Goal: Task Accomplishment & Management: Manage account settings

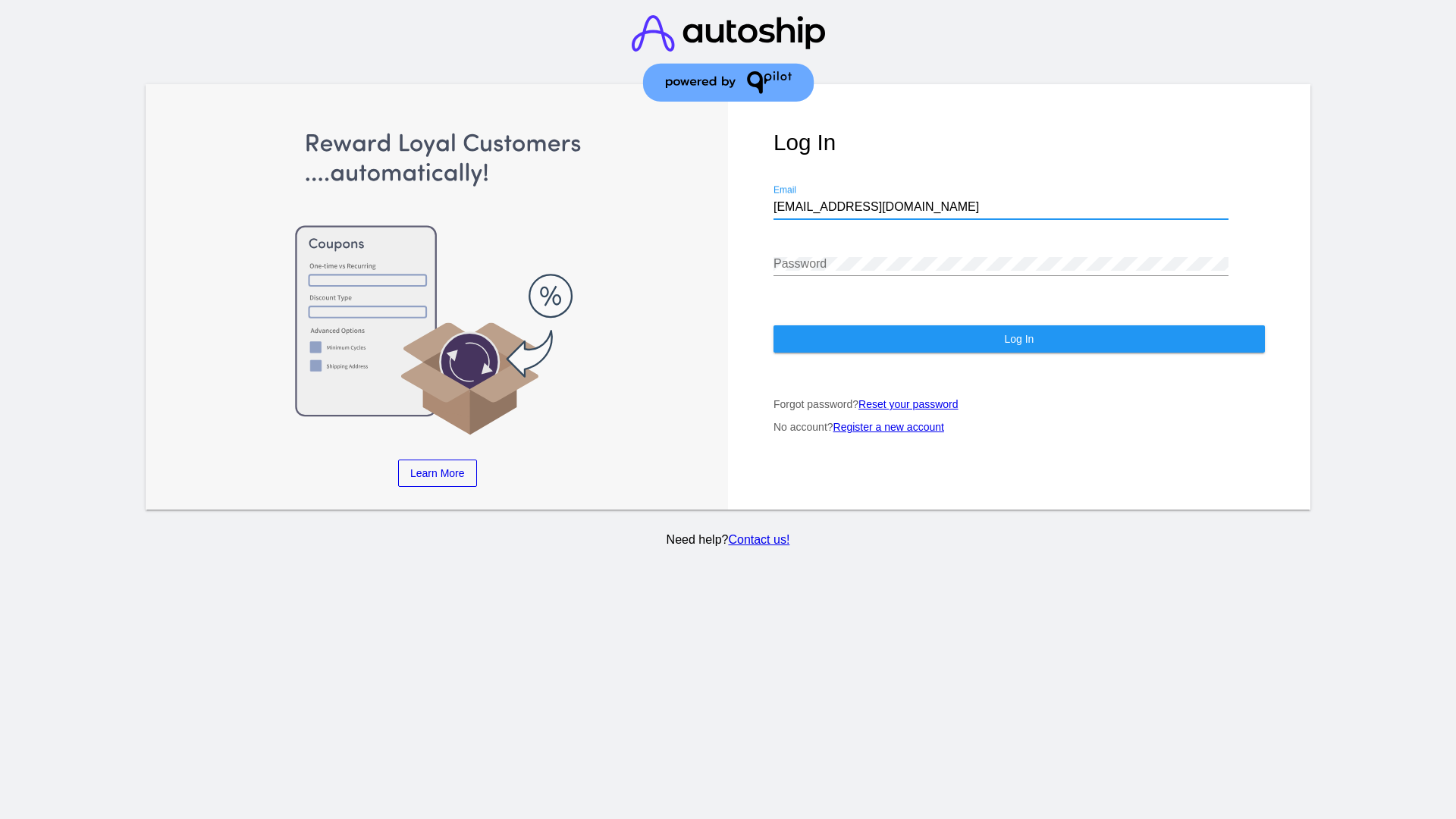
type input "[EMAIL_ADDRESS][DOMAIN_NAME]"
click at [1019, 339] on span "Log In" at bounding box center [1019, 339] width 30 height 12
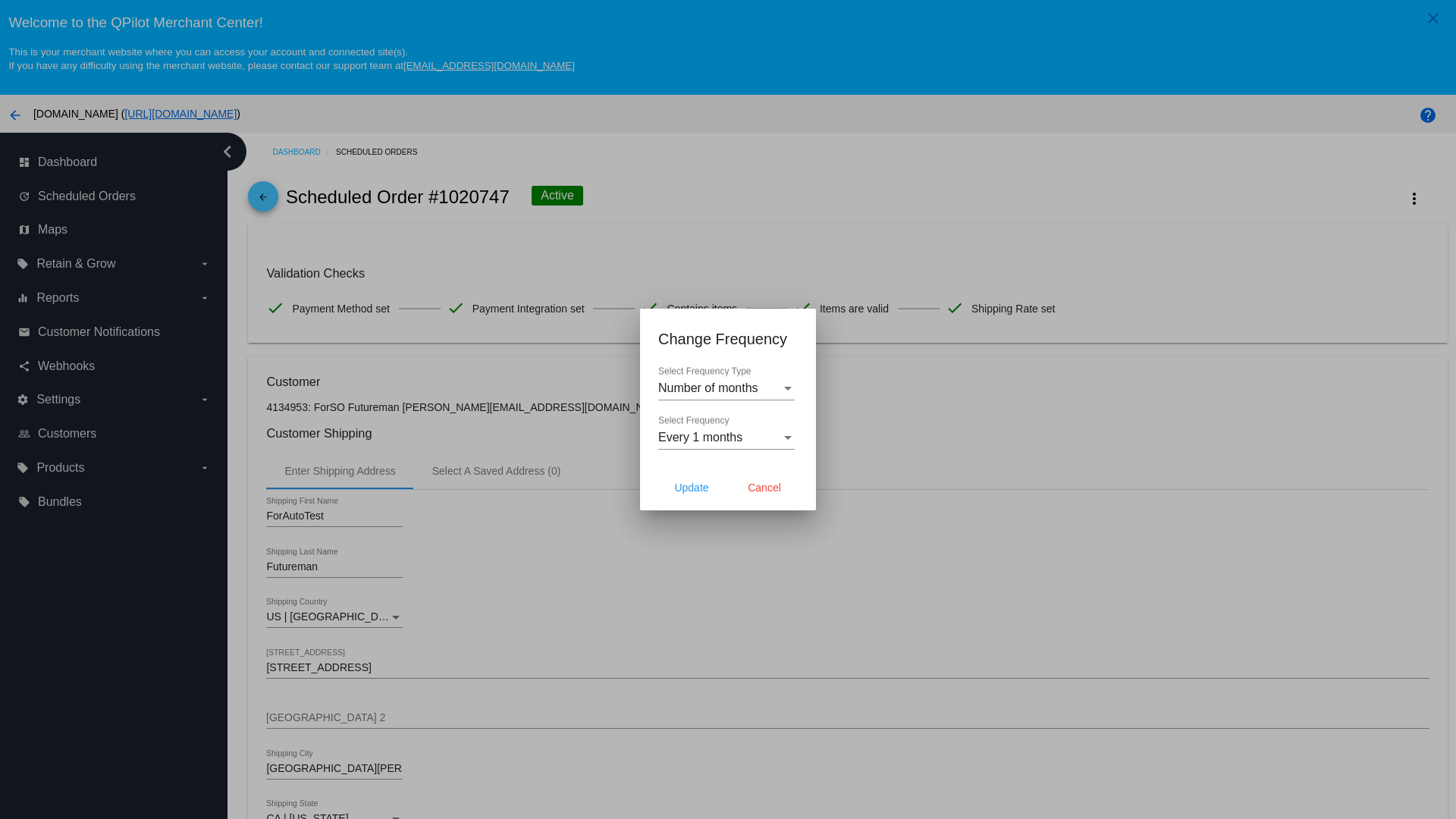
scroll to position [441, 0]
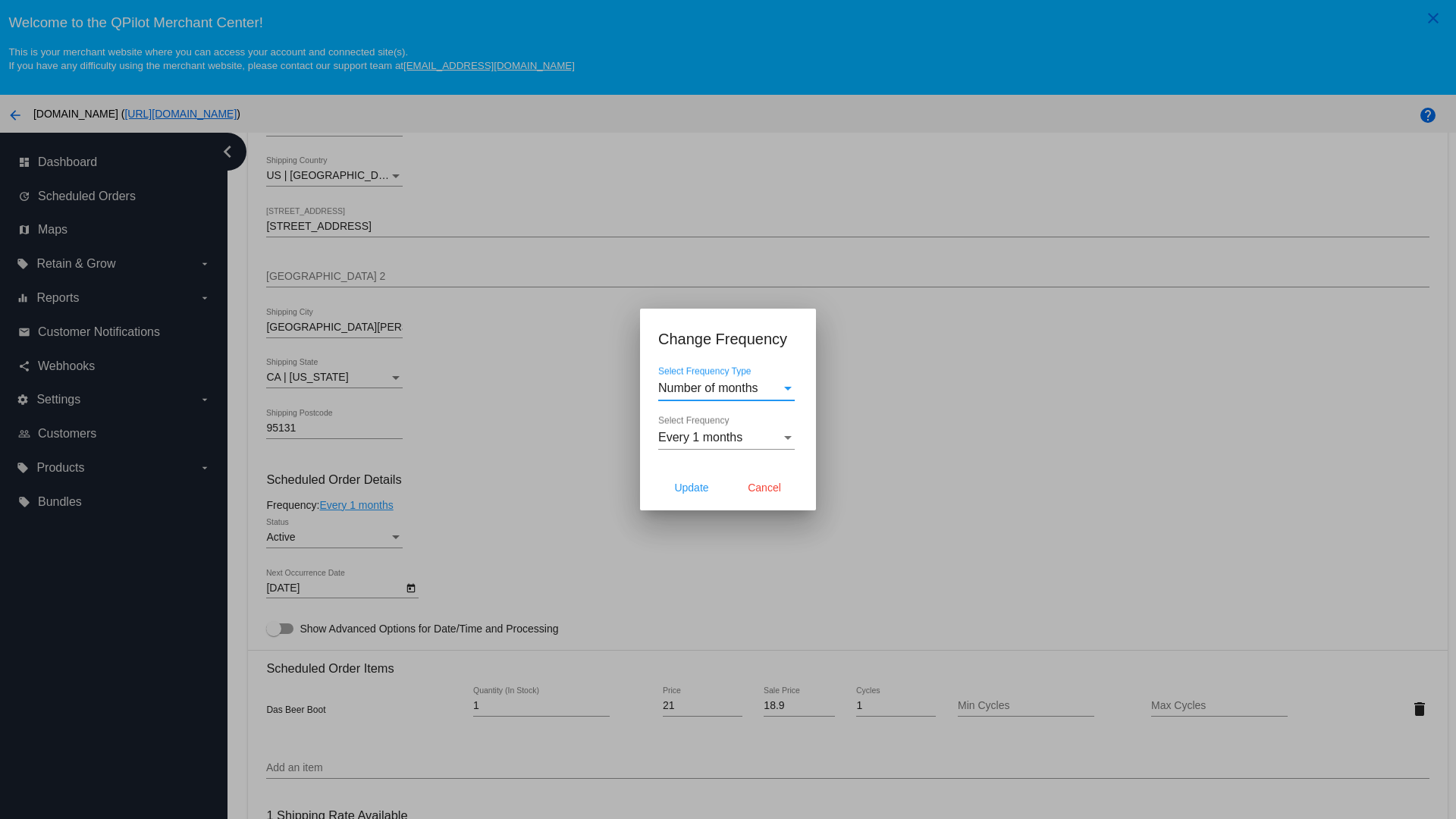
click at [727, 437] on span "Every 1 months" at bounding box center [700, 436] width 84 height 13
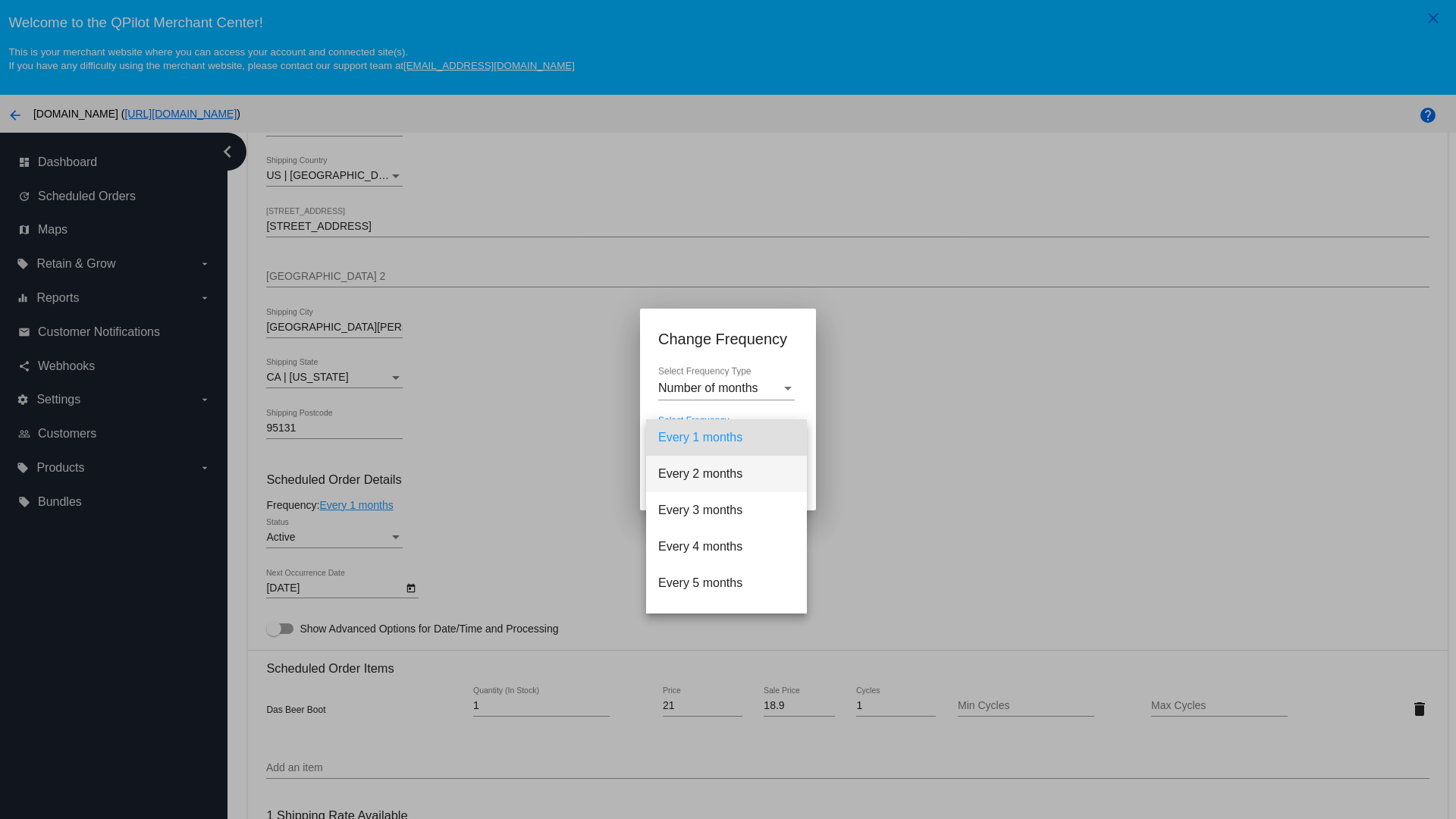
click at [727, 474] on span "Every 2 months" at bounding box center [726, 474] width 137 height 36
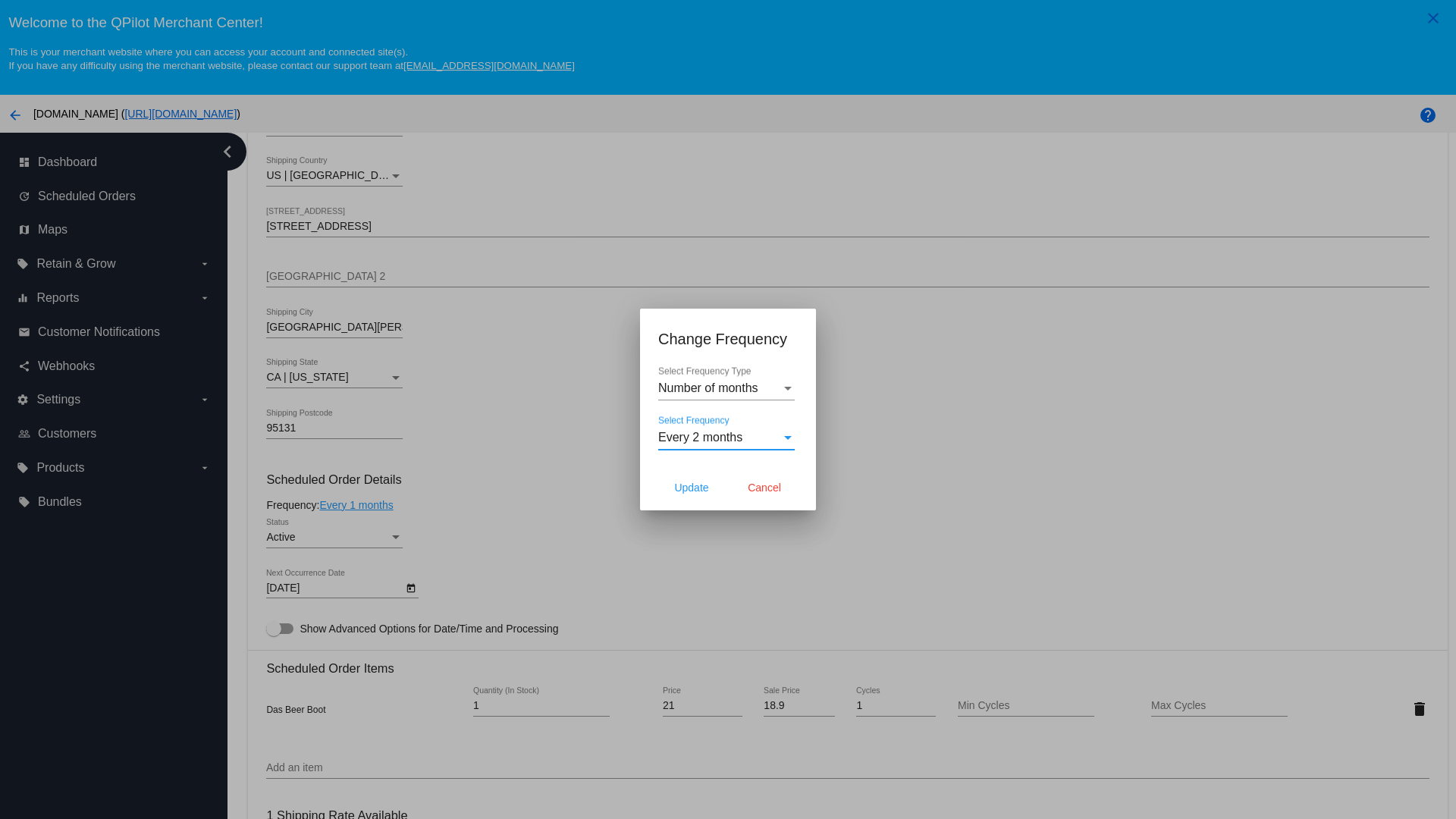
click at [764, 487] on span "Cancel" at bounding box center [764, 487] width 33 height 12
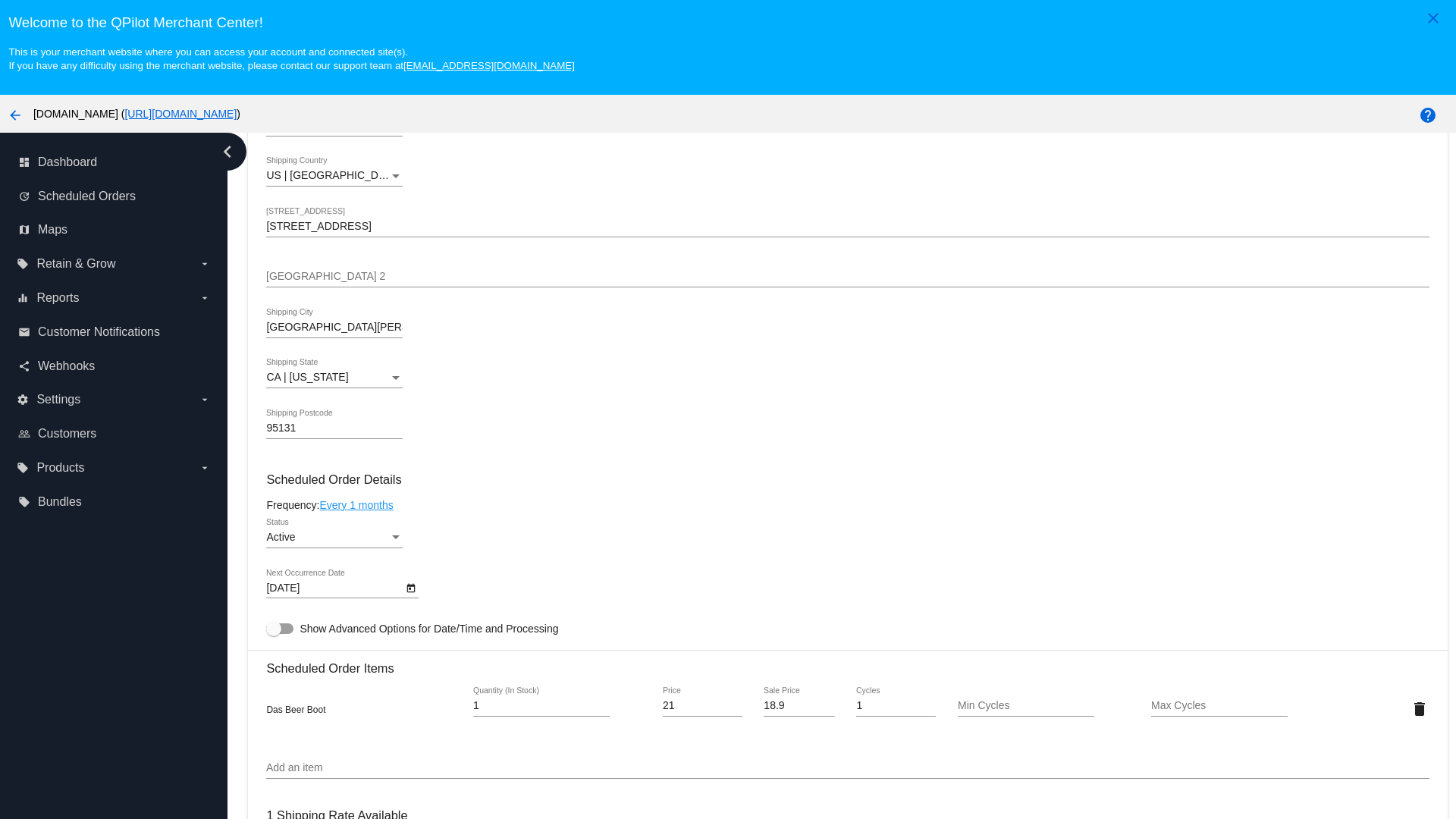
click at [359, 504] on link "Every 1 months" at bounding box center [356, 505] width 74 height 12
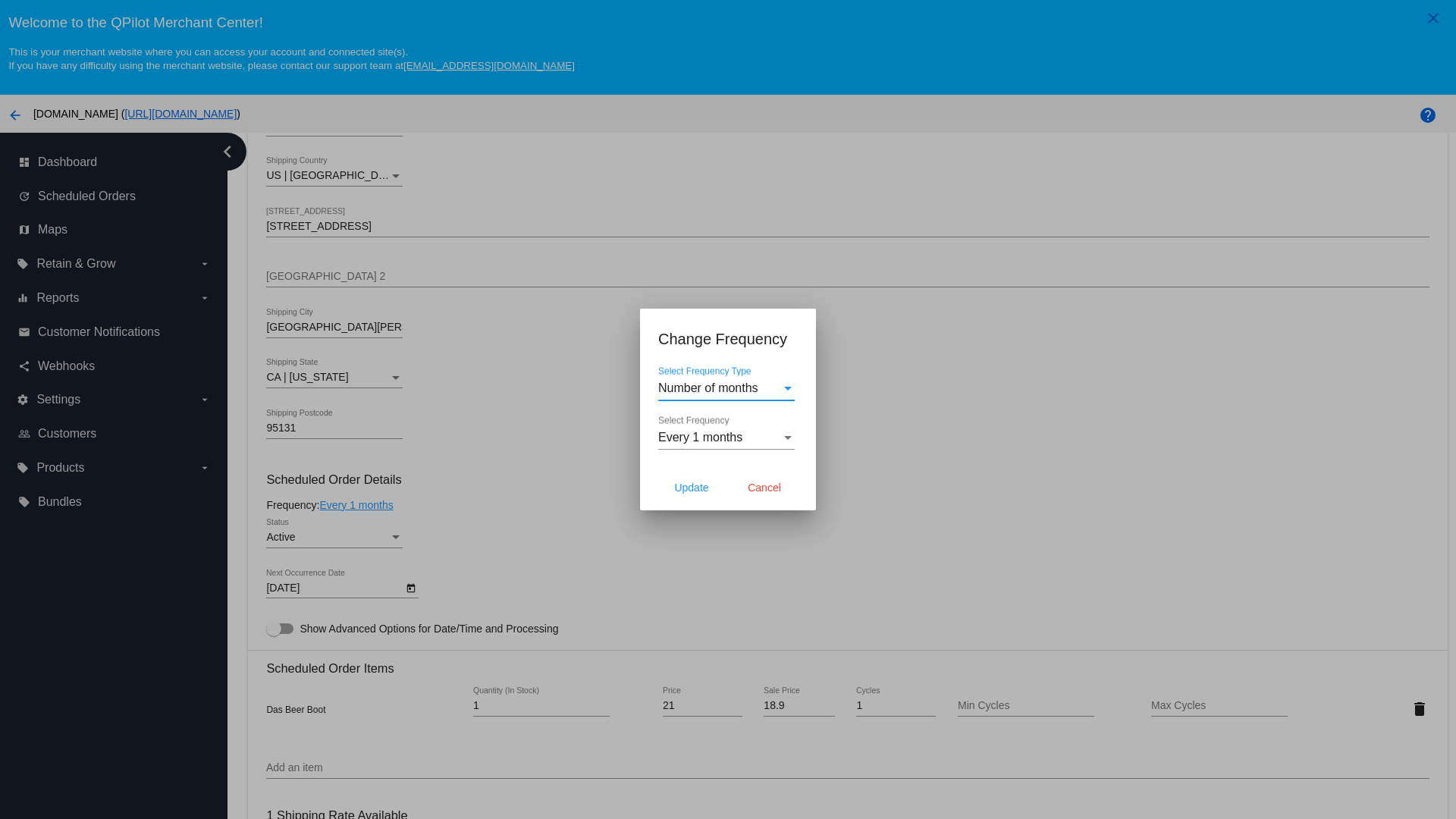
click at [727, 437] on span "Every 1 months" at bounding box center [700, 436] width 84 height 13
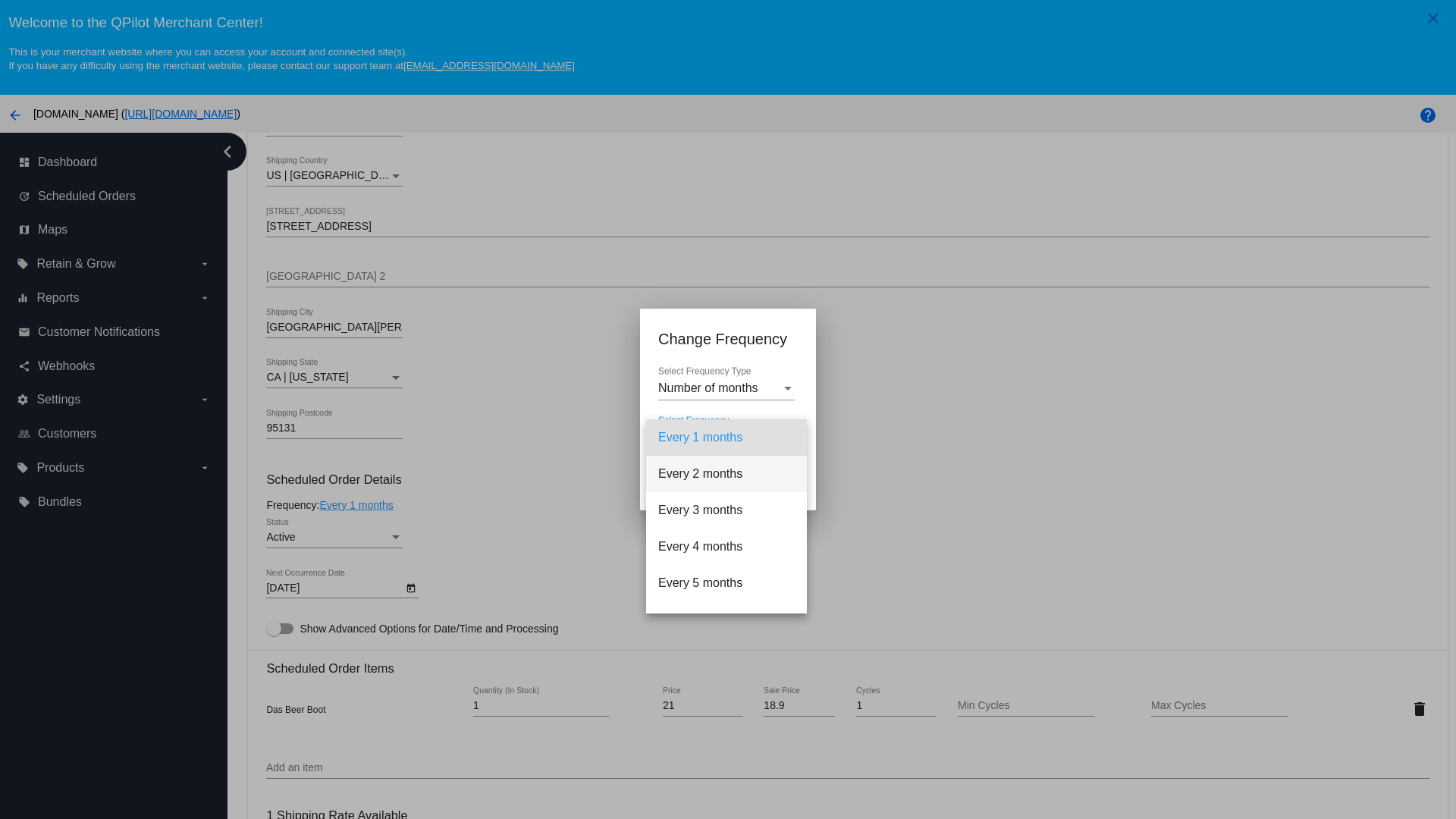
click at [727, 474] on span "Every 2 months" at bounding box center [726, 474] width 137 height 36
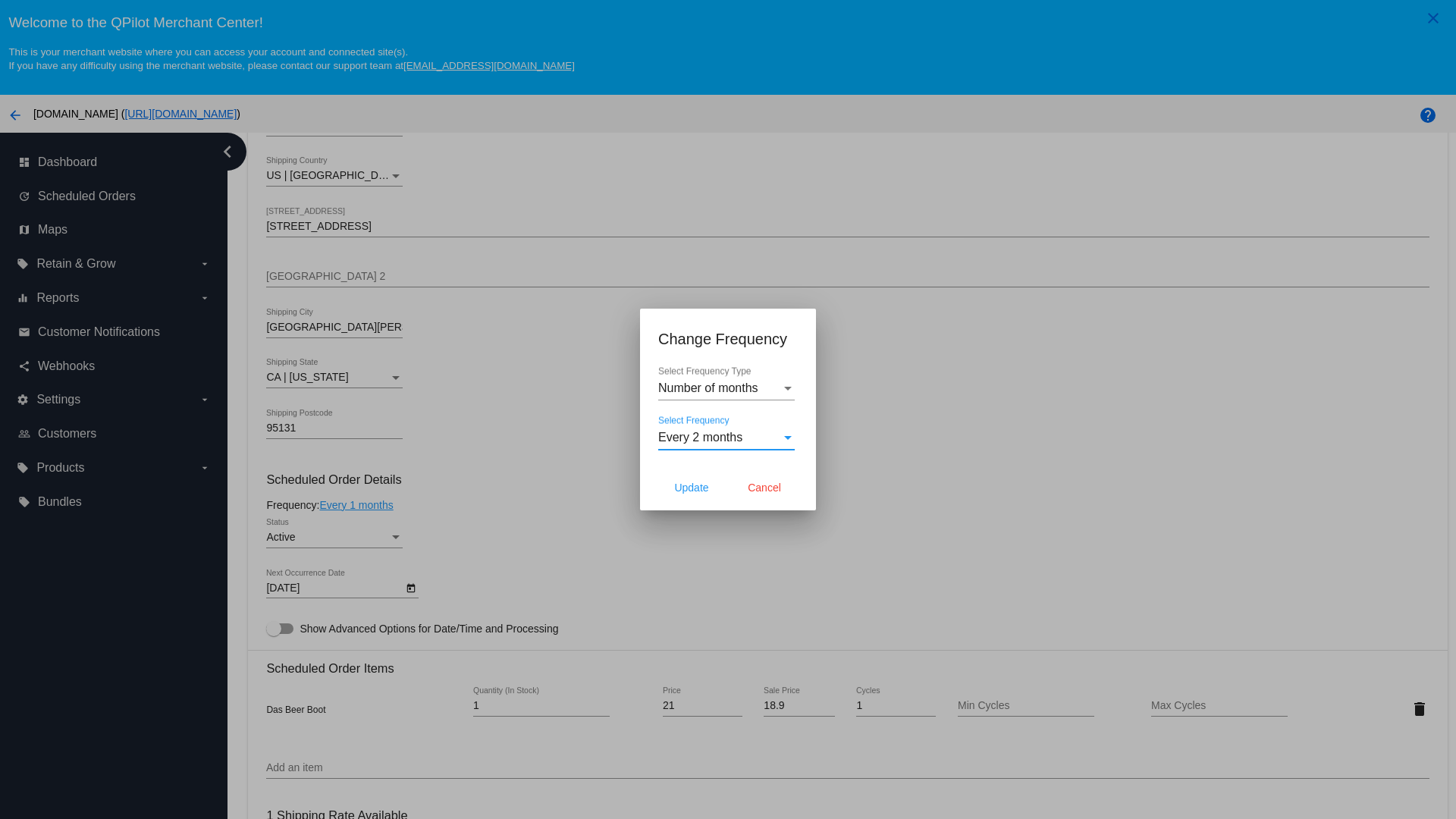
click at [692, 487] on span "Update" at bounding box center [691, 487] width 34 height 12
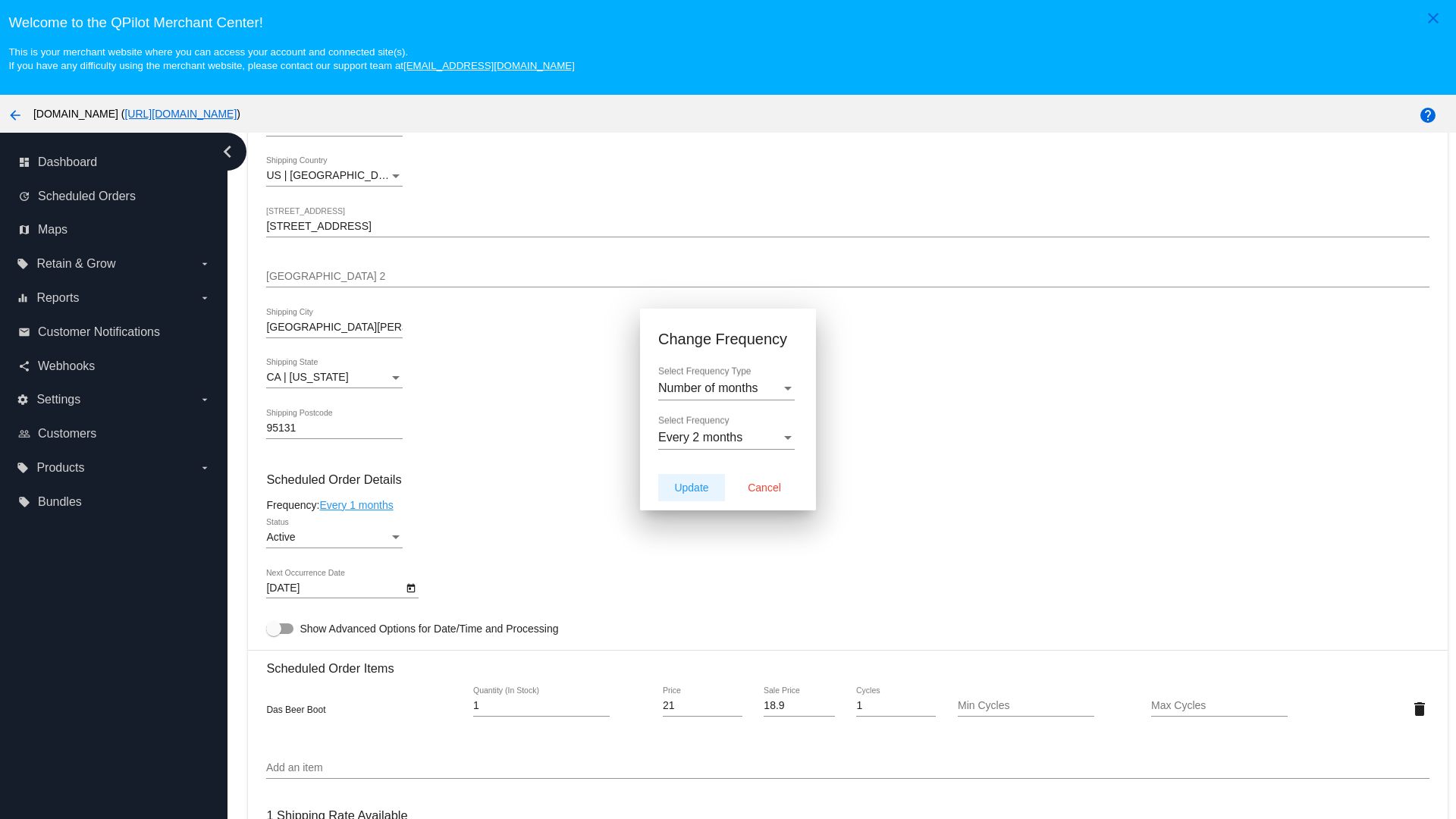
type input "11/16/2025"
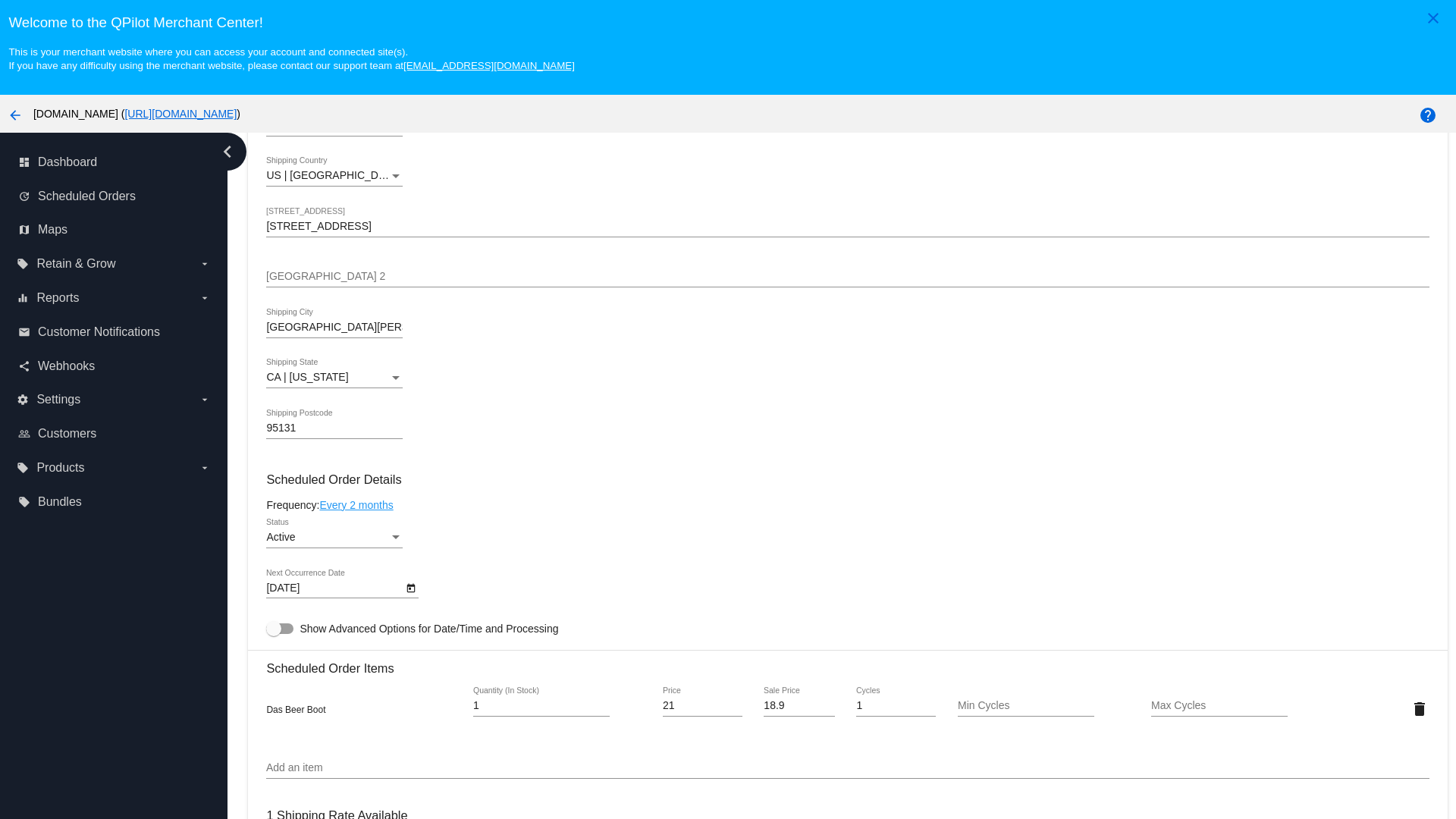
click at [359, 504] on link "Every 2 months" at bounding box center [356, 505] width 74 height 12
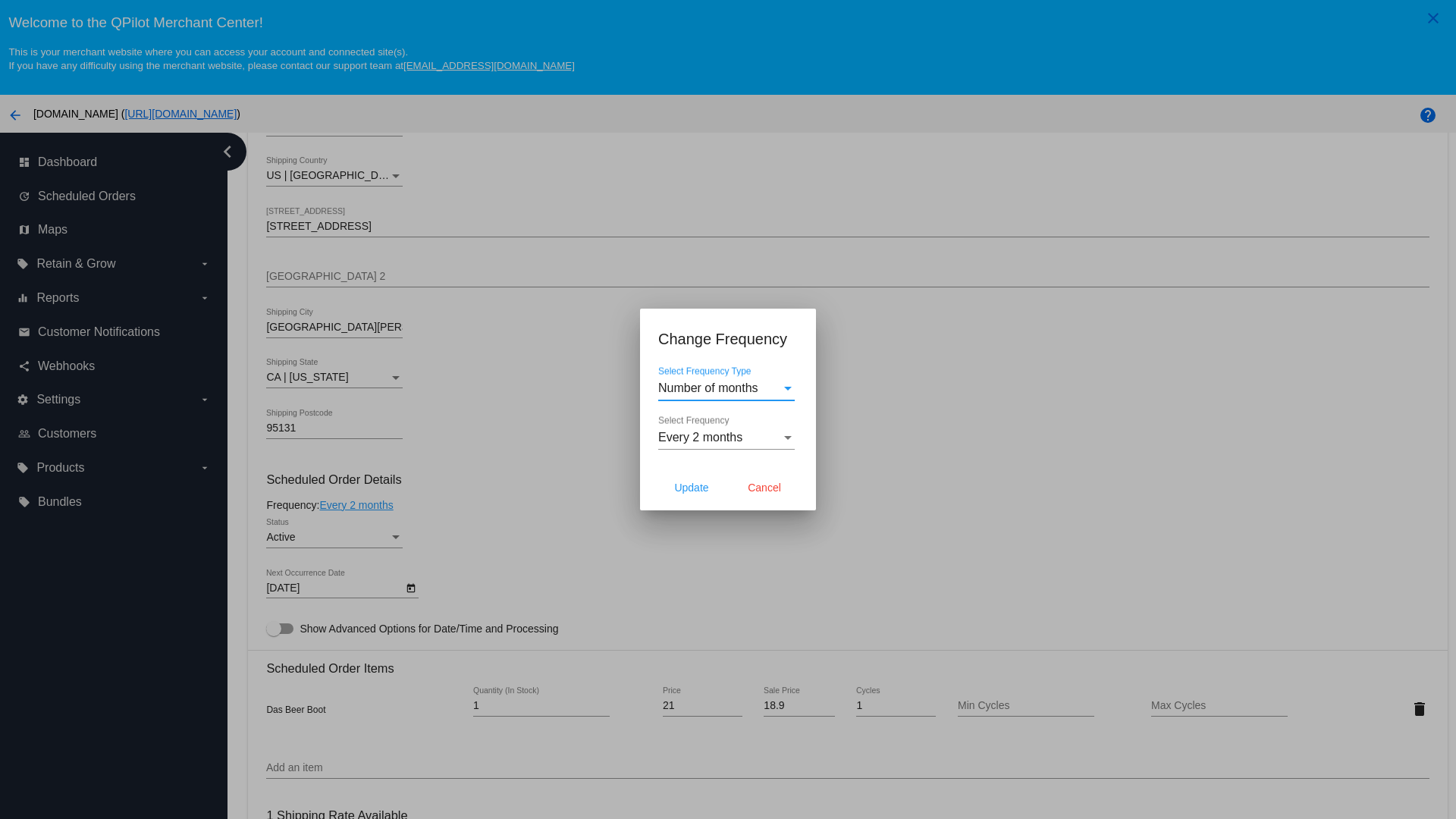
click at [727, 437] on span "Every 2 months" at bounding box center [700, 436] width 84 height 13
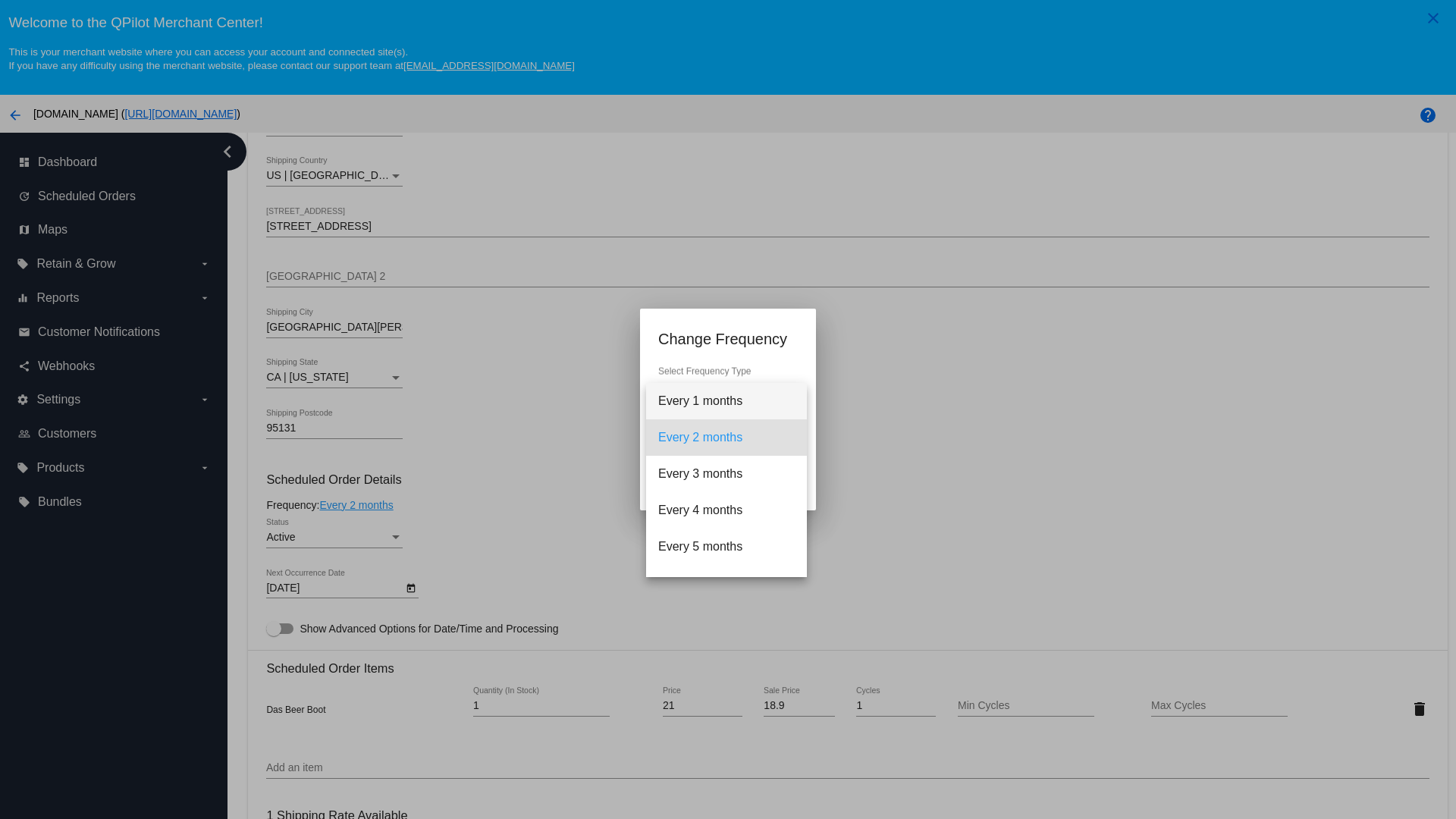
click at [727, 401] on span "Every 1 months" at bounding box center [726, 401] width 137 height 36
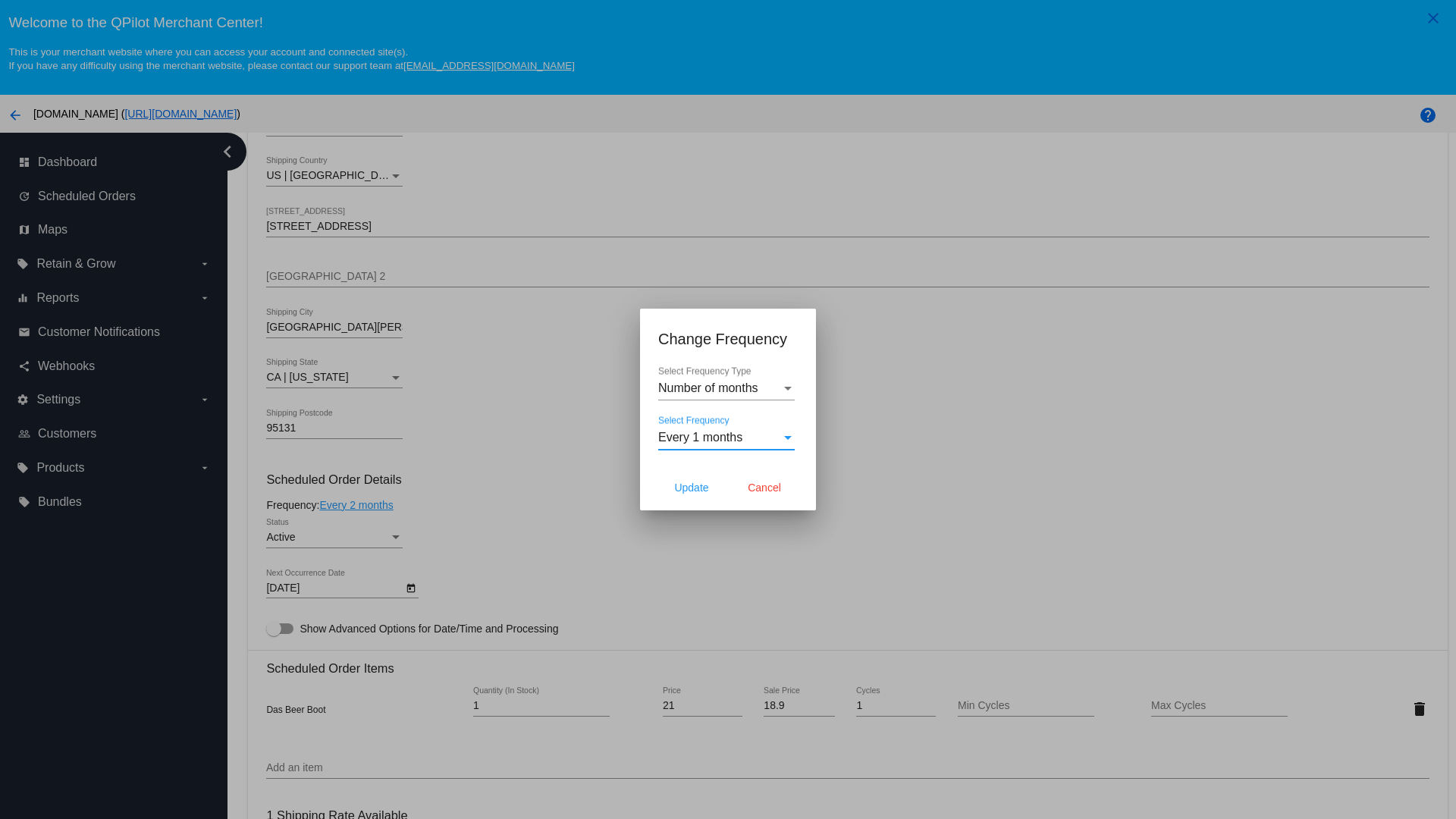
click at [455, 455] on div at bounding box center [728, 409] width 1456 height 819
